Goal: Find specific page/section: Find specific page/section

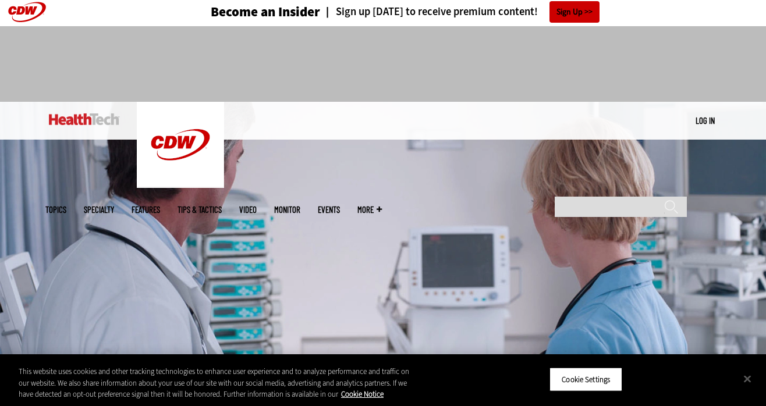
scroll to position [268, 0]
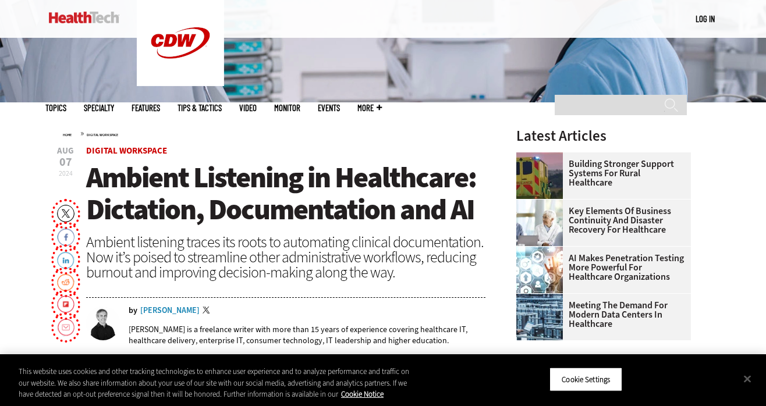
click at [169, 311] on div "[PERSON_NAME]" at bounding box center [169, 311] width 59 height 8
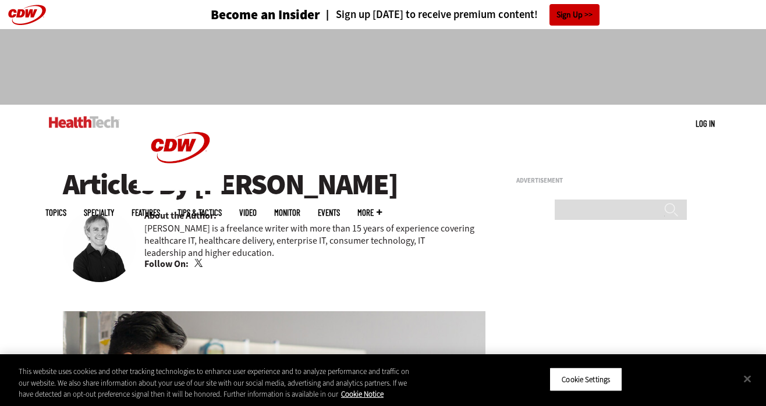
drag, startPoint x: 202, startPoint y: 182, endPoint x: 368, endPoint y: 167, distance: 166.6
click at [381, 183] on h1 "Articles By Brian Eastwood" at bounding box center [274, 185] width 423 height 32
click at [368, 169] on h1 "Articles By Brian Eastwood" at bounding box center [274, 185] width 423 height 32
drag, startPoint x: 385, startPoint y: 188, endPoint x: 196, endPoint y: 188, distance: 189.8
click at [196, 188] on h1 "Articles By Brian Eastwood" at bounding box center [274, 185] width 423 height 32
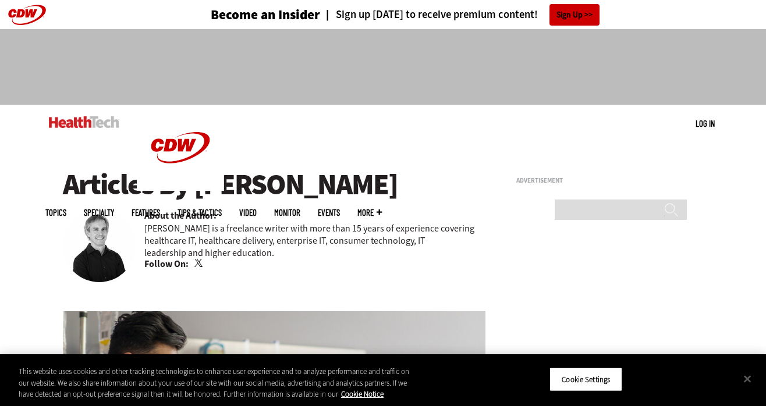
copy h1 "[PERSON_NAME]"
